Goal: Task Accomplishment & Management: Use online tool/utility

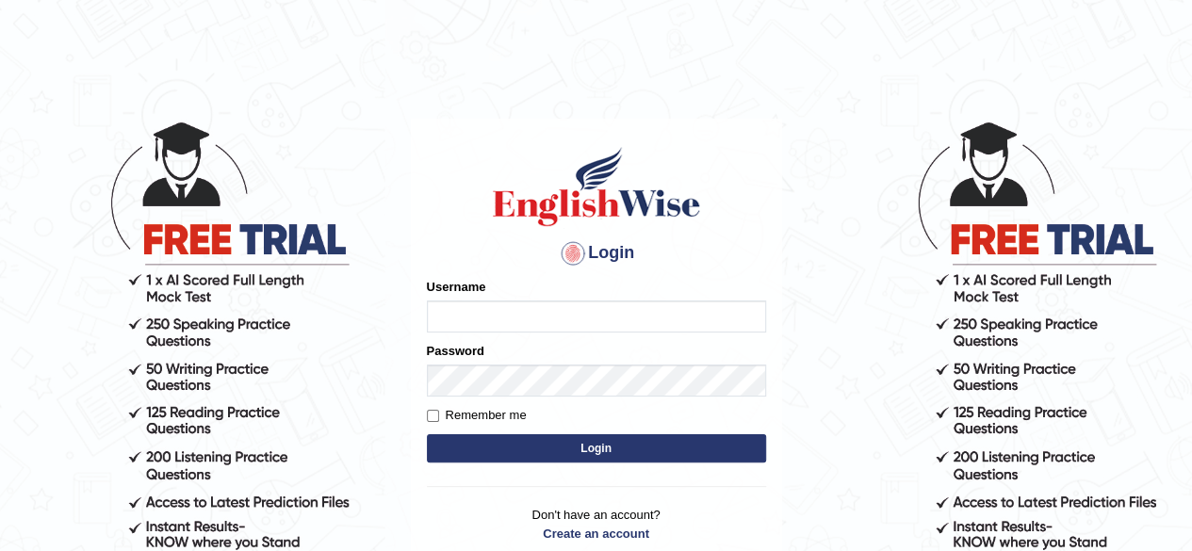
type input "0451698575"
click at [538, 450] on button "Login" at bounding box center [596, 448] width 339 height 28
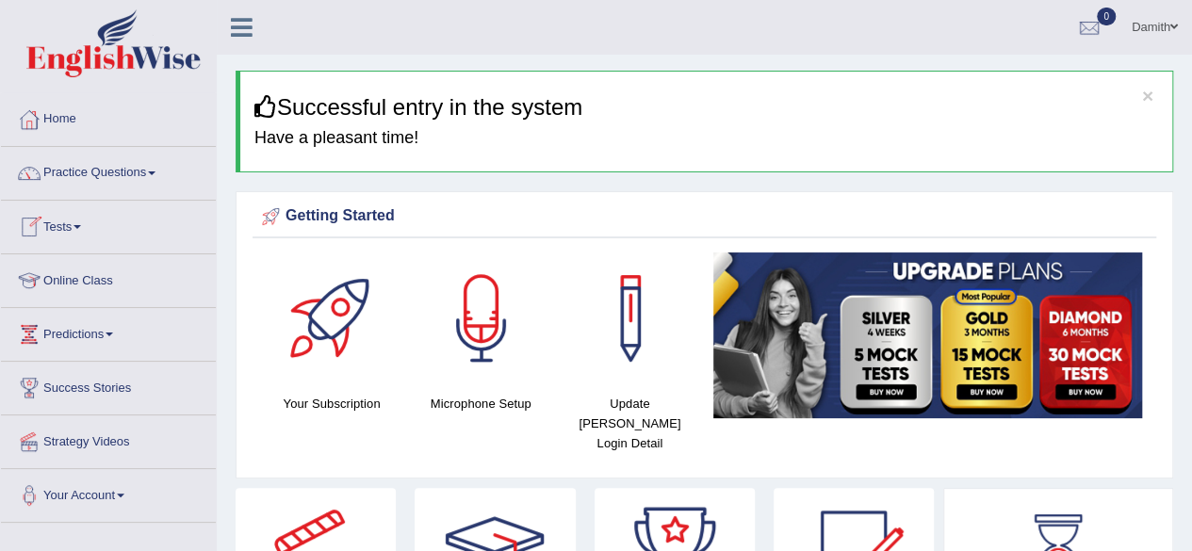
click at [76, 228] on link "Tests" at bounding box center [108, 224] width 215 height 47
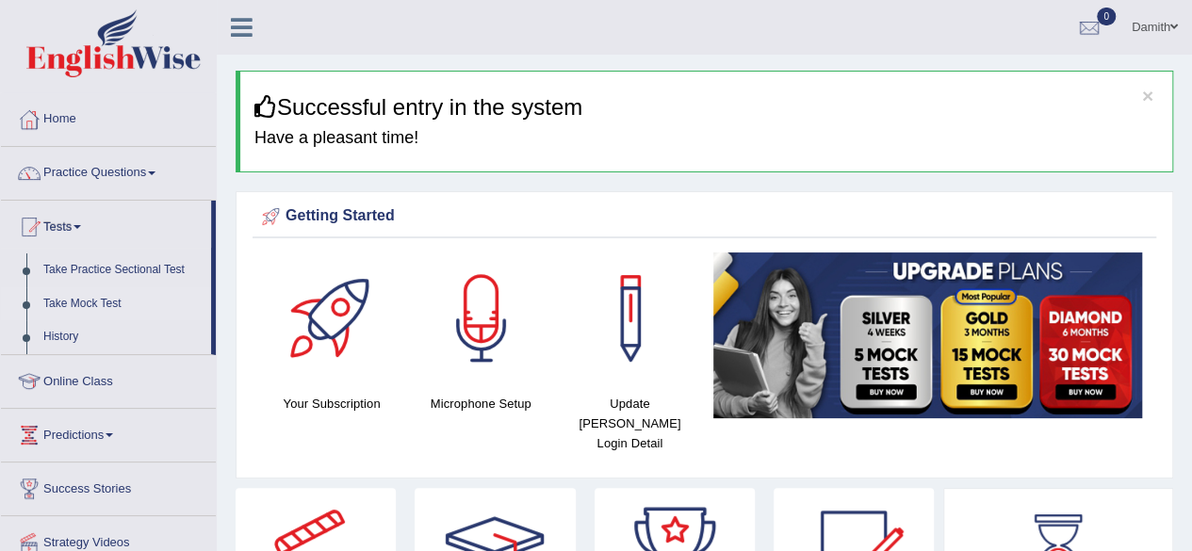
click at [100, 292] on link "Take Mock Test" at bounding box center [123, 304] width 176 height 34
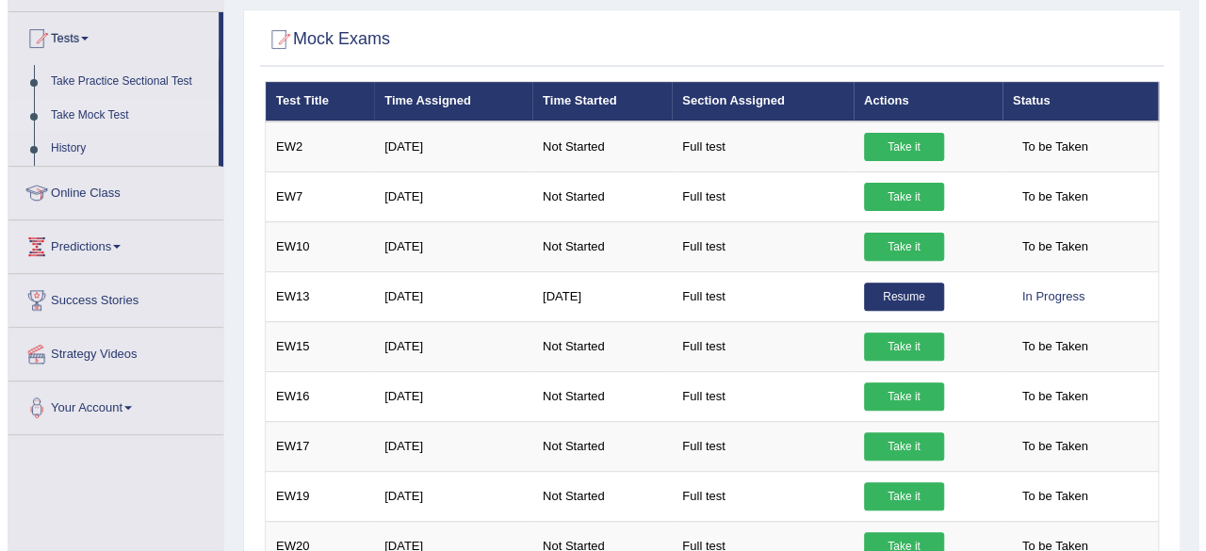
scroll to position [226, 0]
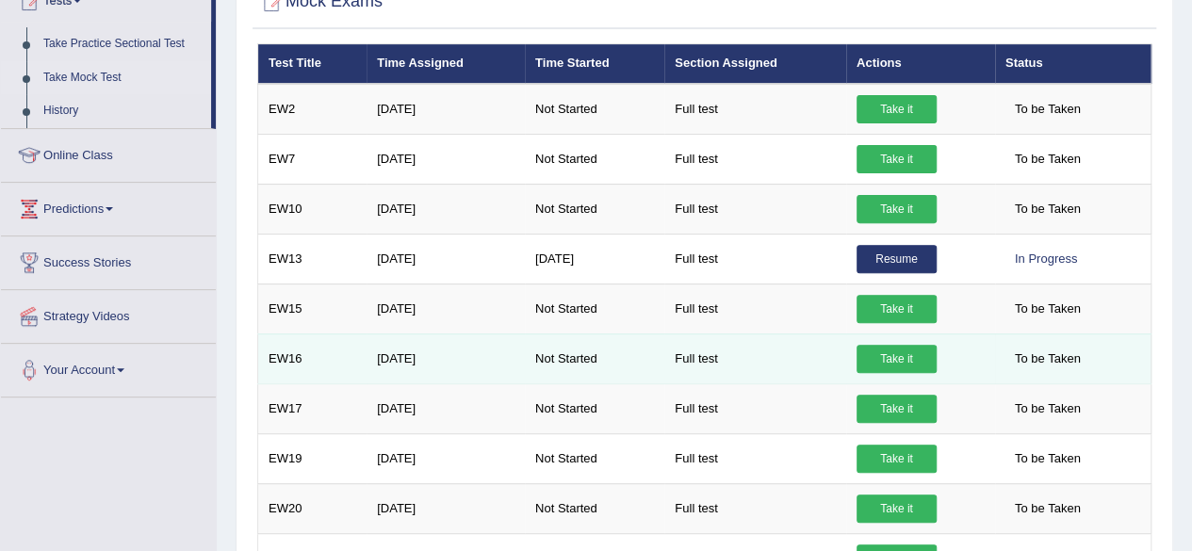
click at [890, 357] on link "Take it" at bounding box center [897, 359] width 80 height 28
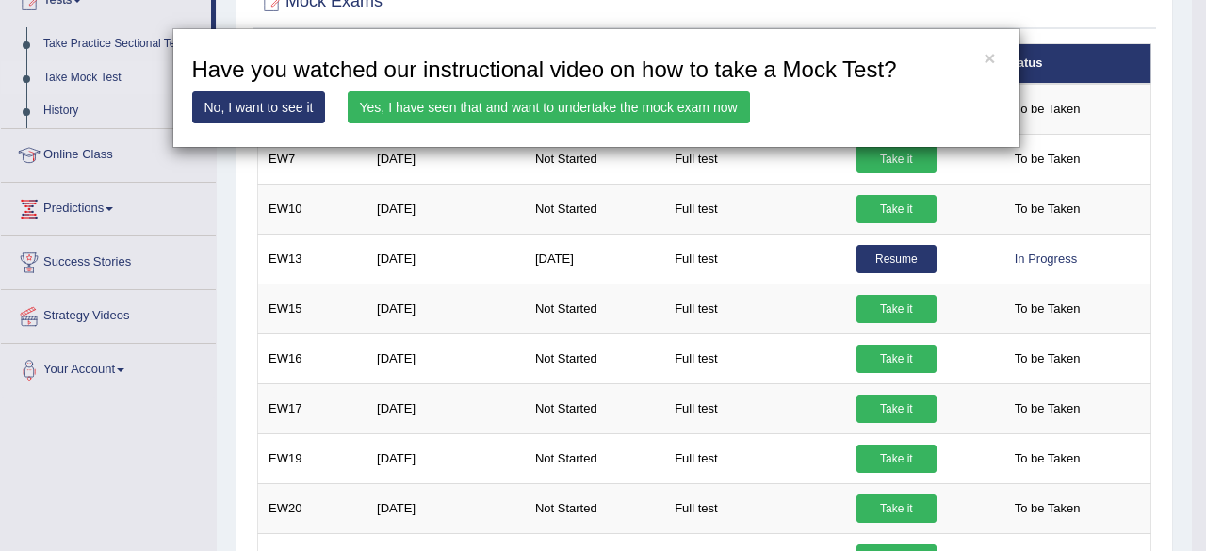
click at [669, 96] on link "Yes, I have seen that and want to undertake the mock exam now" at bounding box center [549, 107] width 402 height 32
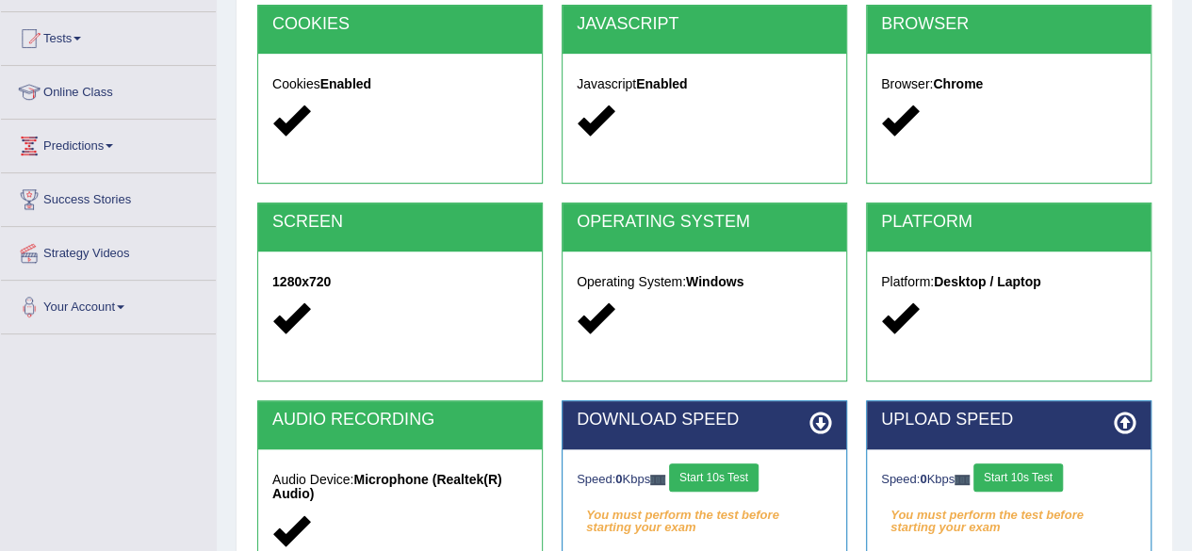
scroll to position [326, 0]
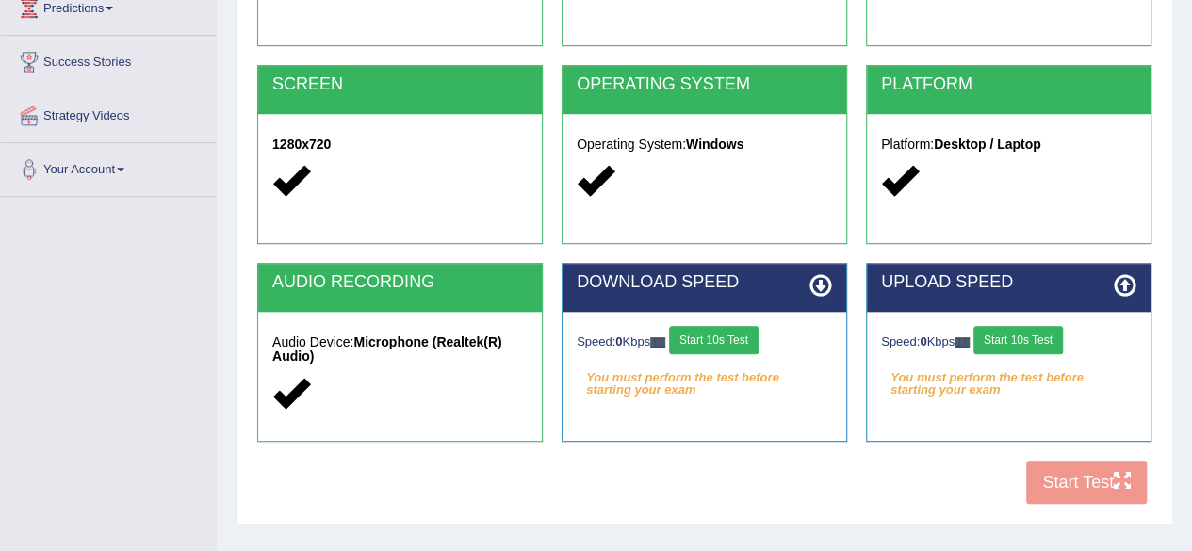
click at [712, 331] on button "Start 10s Test" at bounding box center [714, 340] width 90 height 28
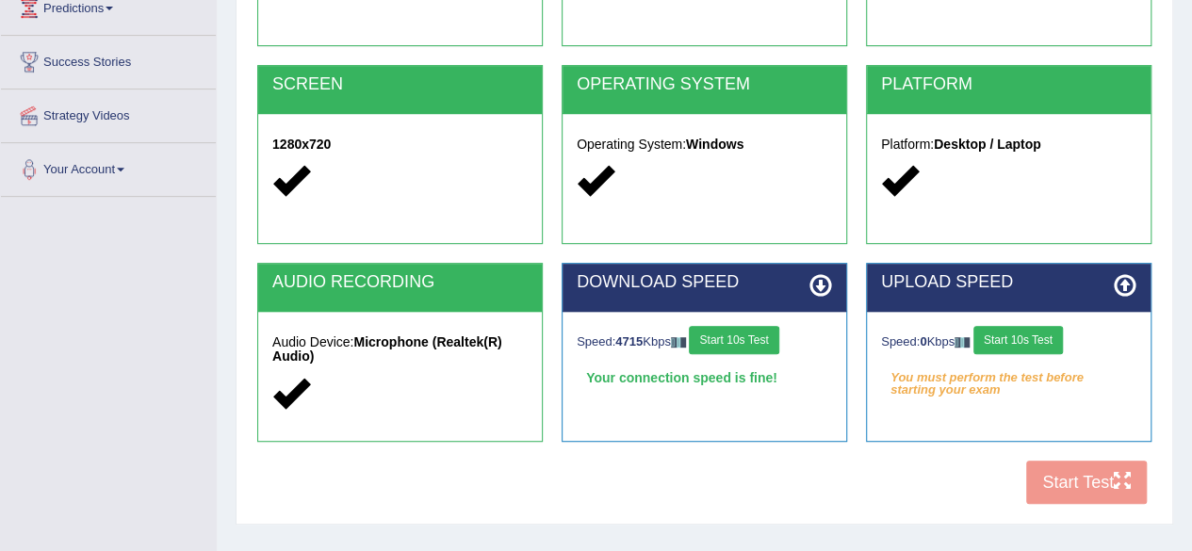
click at [1022, 337] on button "Start 10s Test" at bounding box center [1019, 340] width 90 height 28
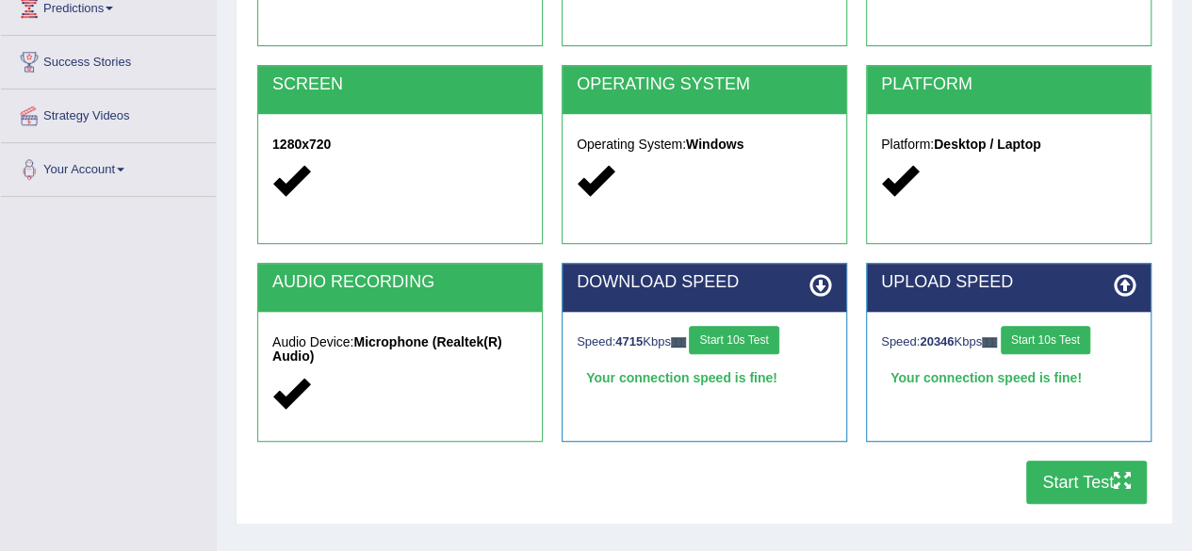
click at [1063, 482] on button "Start Test" at bounding box center [1086, 482] width 121 height 43
